Goal: Transaction & Acquisition: Download file/media

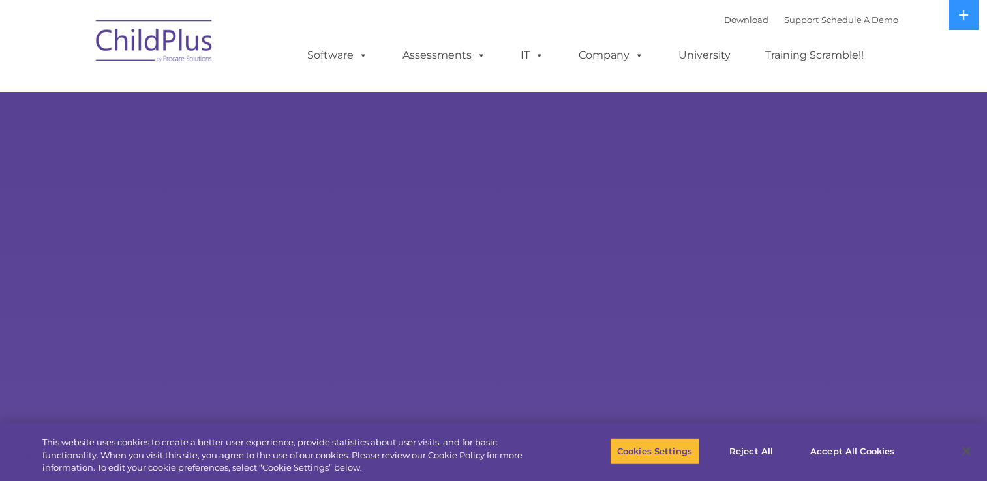
select select "MEDIUM"
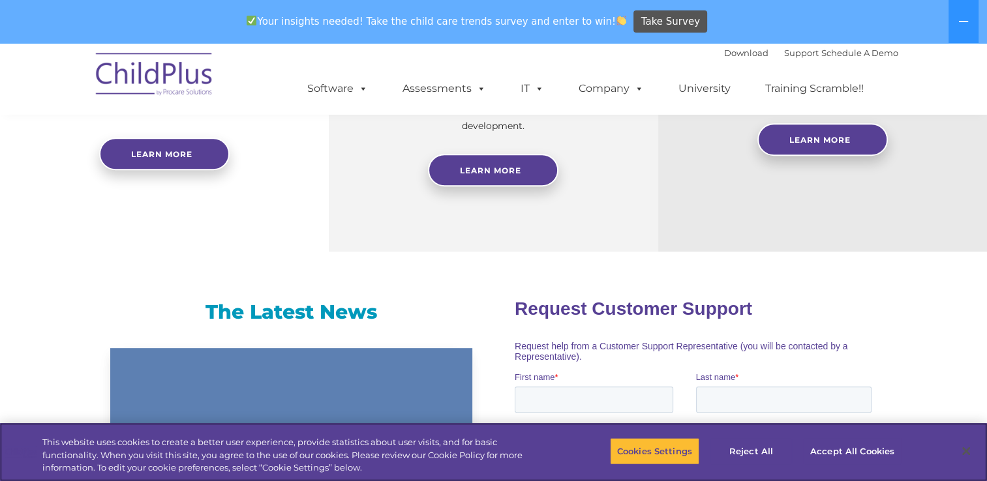
scroll to position [671, 0]
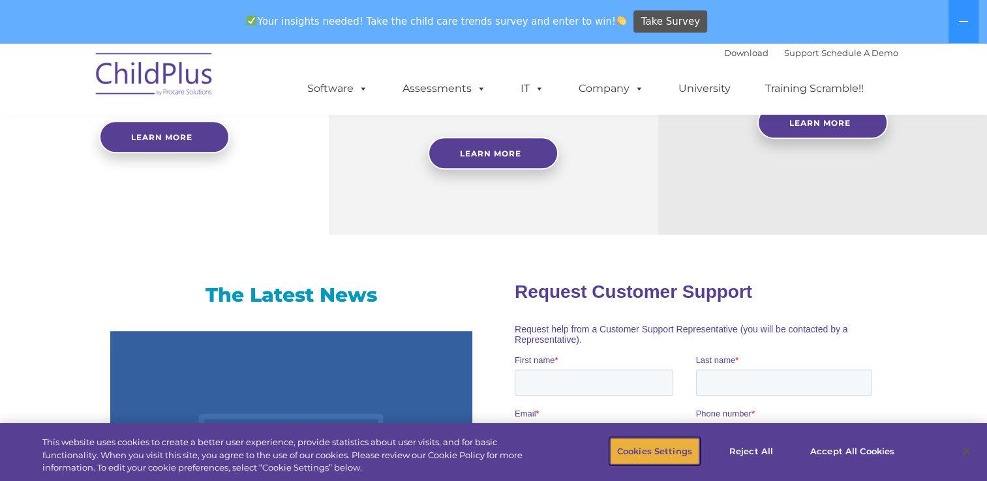
click at [634, 451] on button "Cookies Settings" at bounding box center [654, 451] width 89 height 27
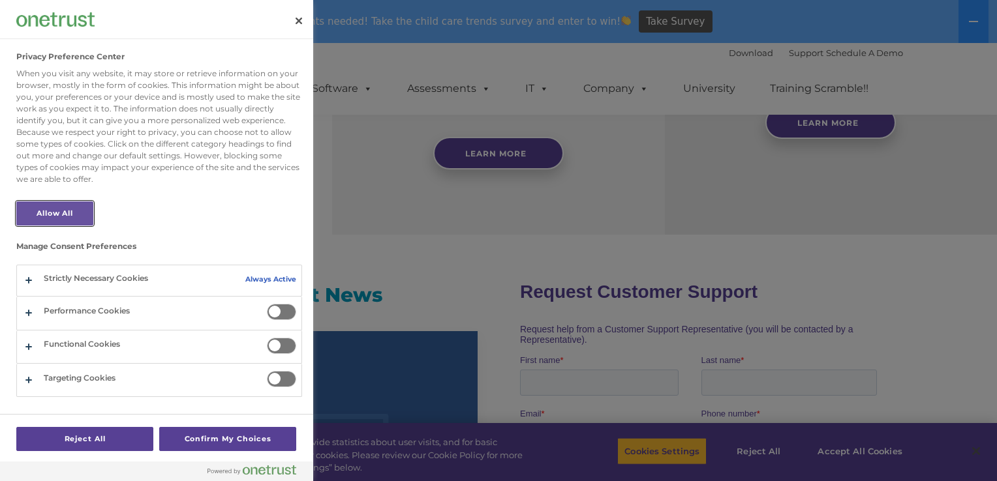
click at [64, 216] on button "Allow All" at bounding box center [54, 214] width 77 height 24
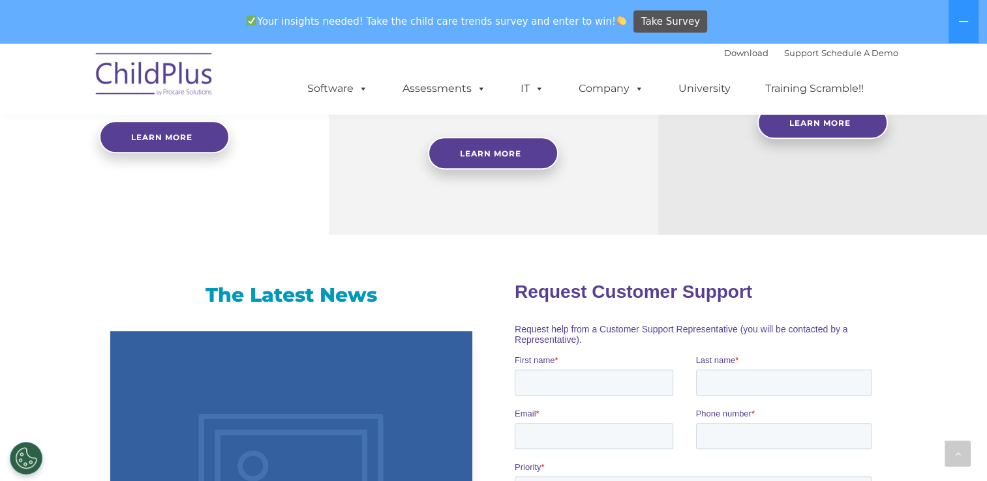
click at [145, 92] on img at bounding box center [154, 76] width 130 height 65
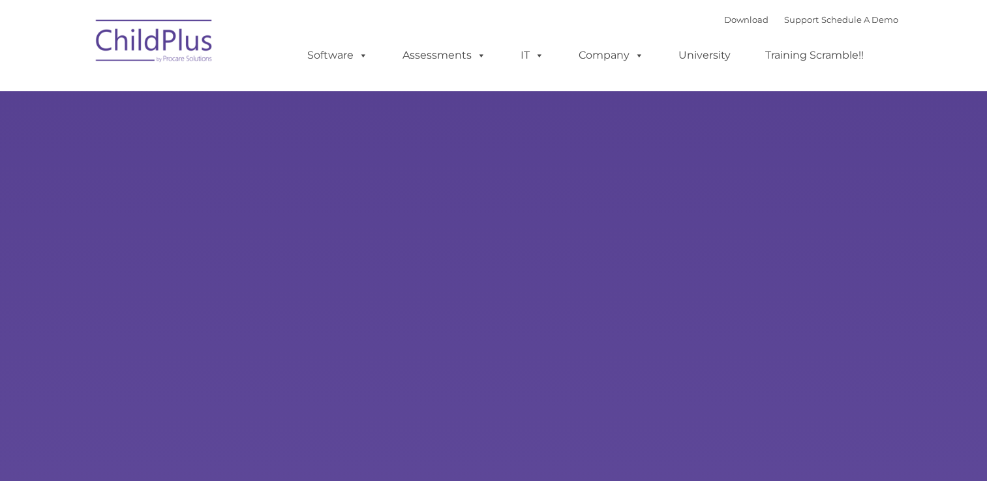
type input ""
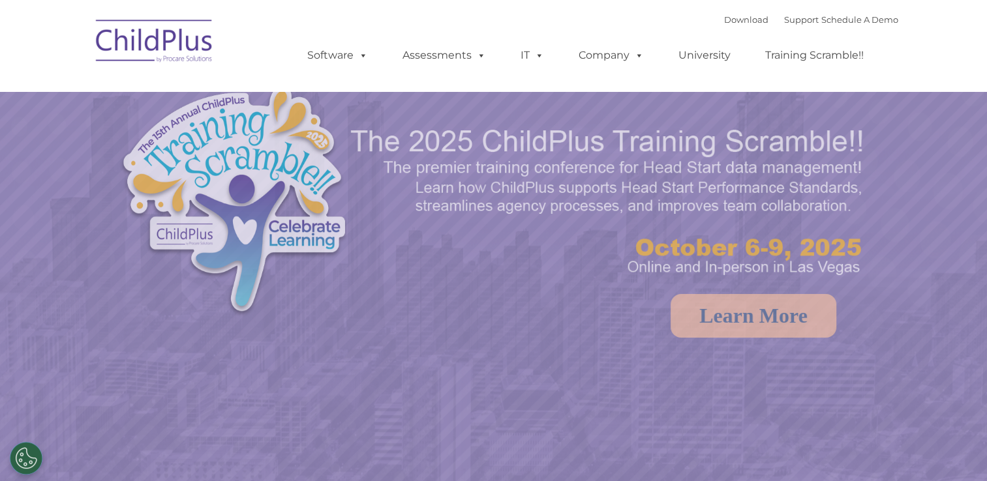
select select "MEDIUM"
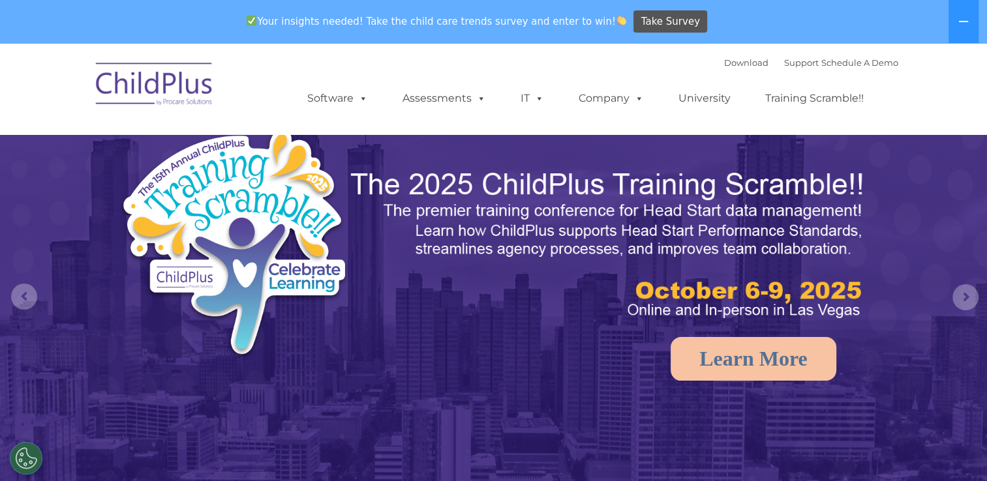
click at [339, 474] on img at bounding box center [493, 353] width 987 height 621
click at [724, 68] on div "Download Support | Schedule A Demo " at bounding box center [811, 63] width 174 height 20
click at [727, 62] on link "Download" at bounding box center [746, 62] width 44 height 10
click at [262, 75] on div "Download Support | Schedule A Demo  MENU MENU Software ChildPlus: The original…" at bounding box center [493, 89] width 809 height 72
